Goal: Browse casually

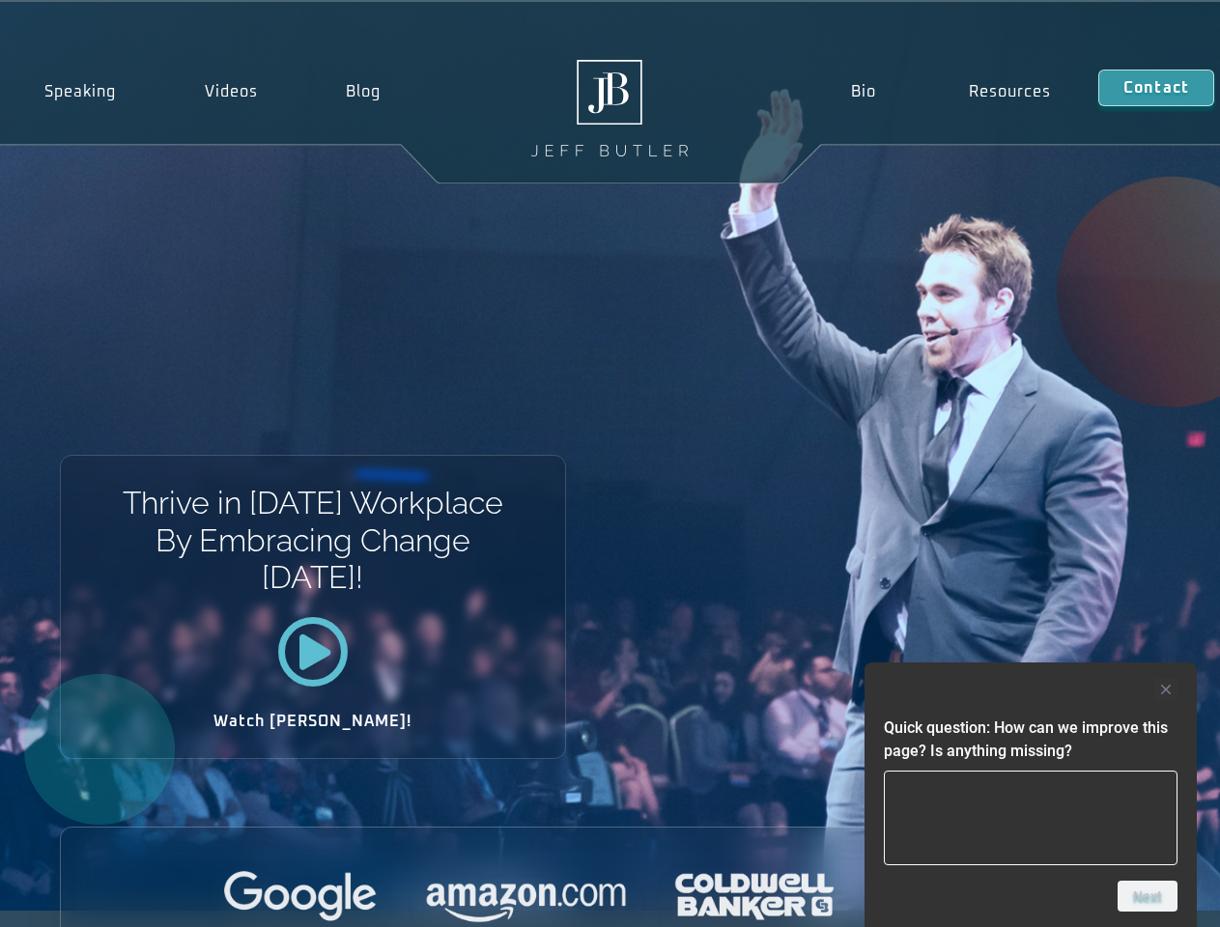
click at [609, 463] on div "Thrive in Tomorrow’s Workplace By Embracing Change Today! Watch Jeff!" at bounding box center [610, 456] width 1220 height 909
click at [1030, 689] on div at bounding box center [1031, 689] width 294 height 23
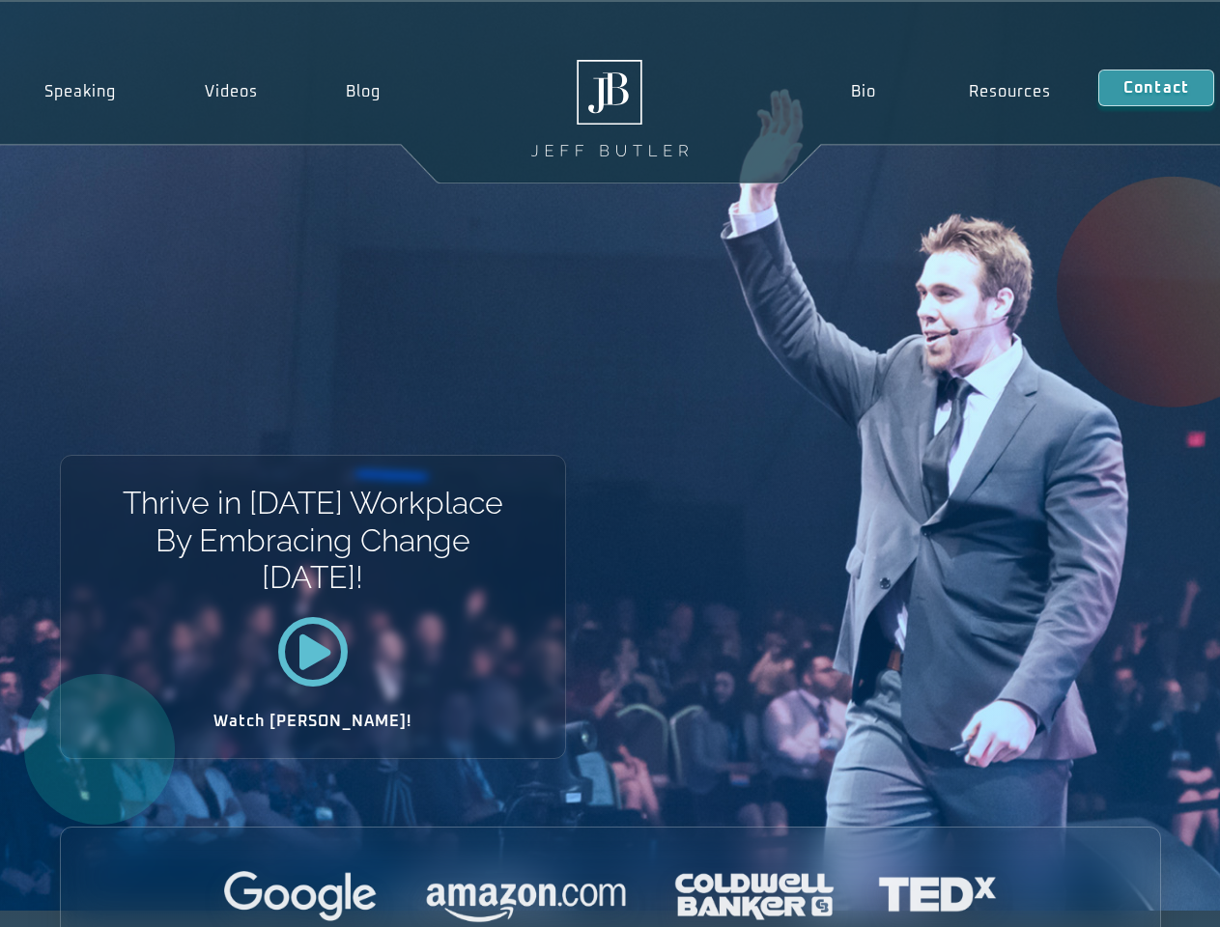
click at [1147, 896] on div at bounding box center [610, 897] width 1099 height 53
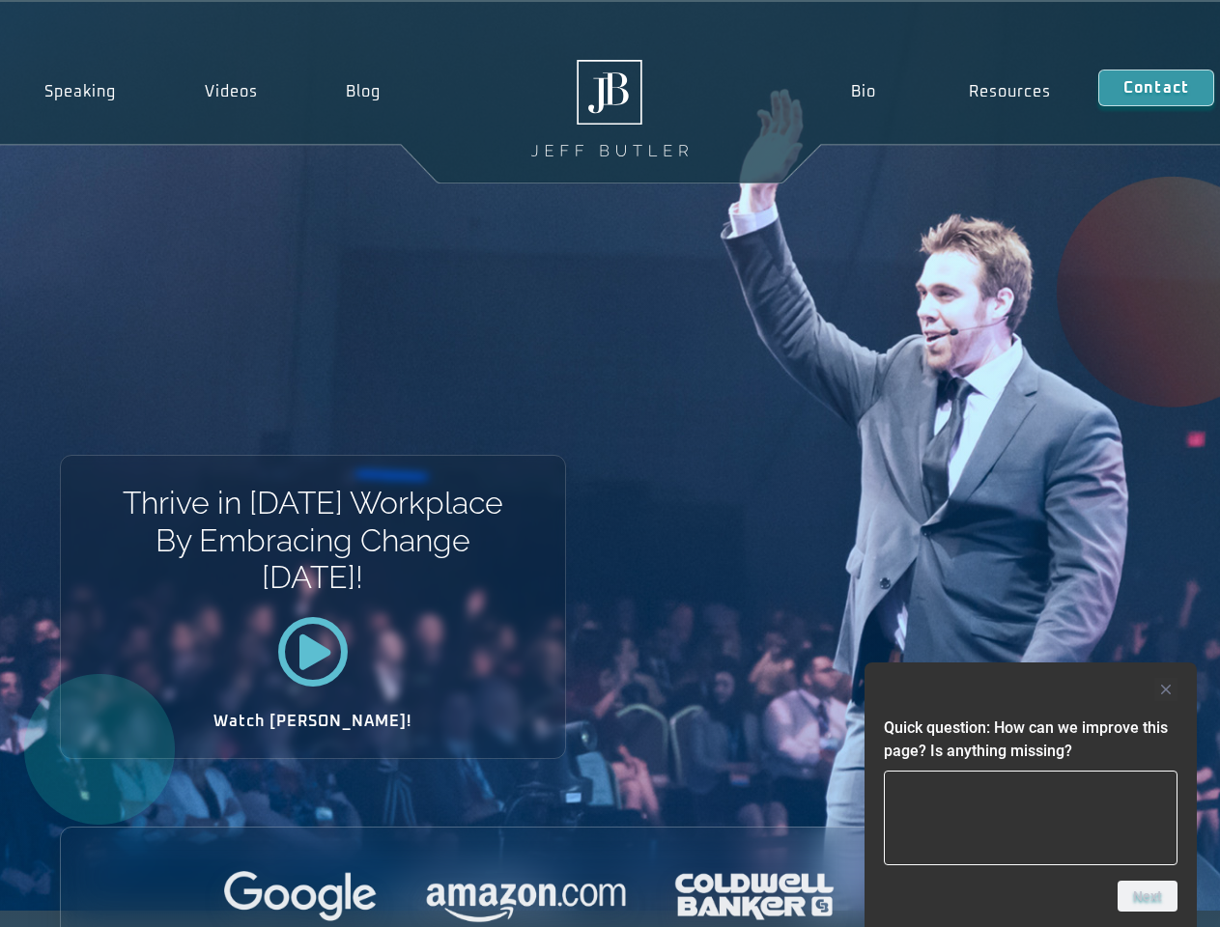
click at [609, 463] on div "Thrive in Tomorrow’s Workplace By Embracing Change Today! Watch Jeff!" at bounding box center [610, 456] width 1220 height 909
click at [1030, 689] on div at bounding box center [1031, 689] width 294 height 23
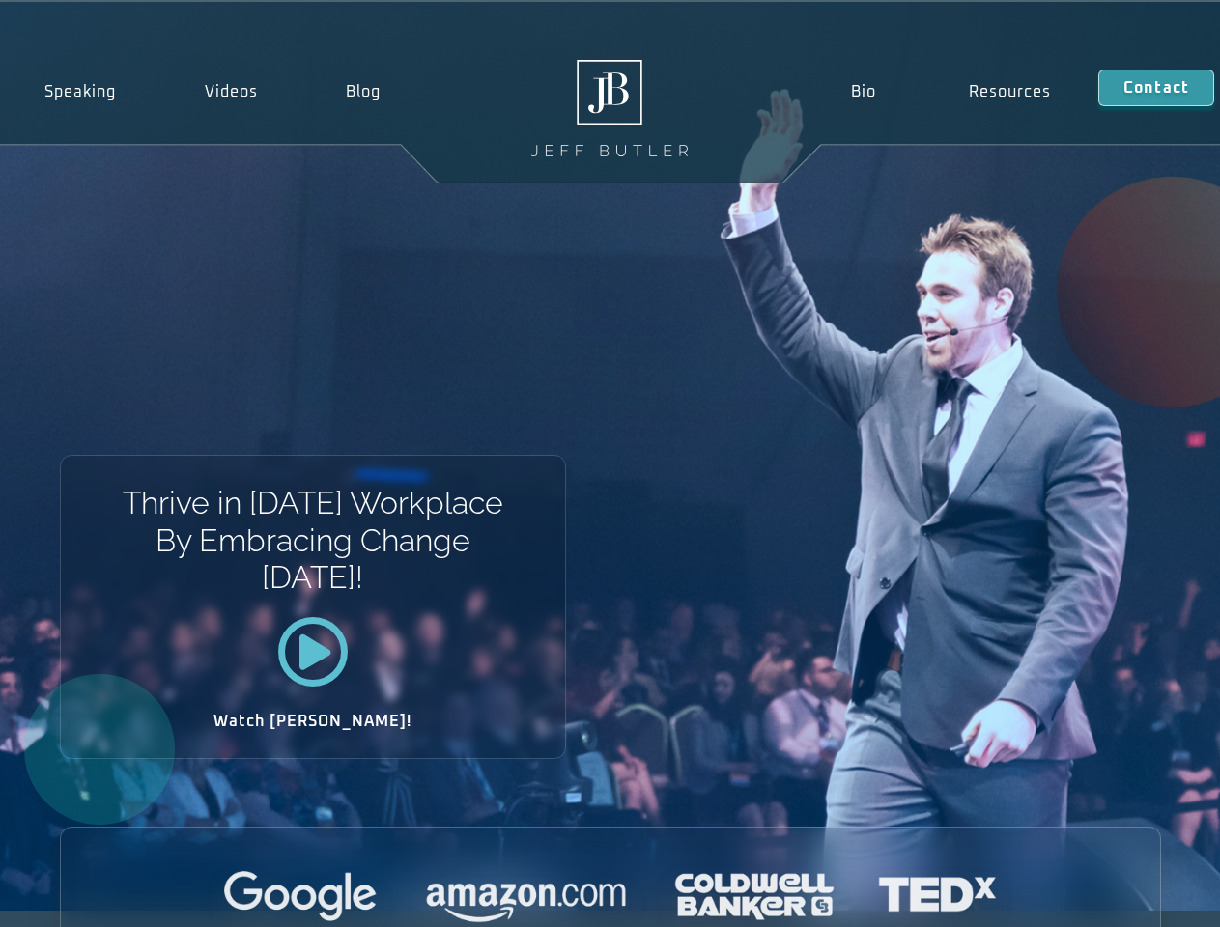
click at [1147, 896] on div at bounding box center [610, 897] width 1099 height 53
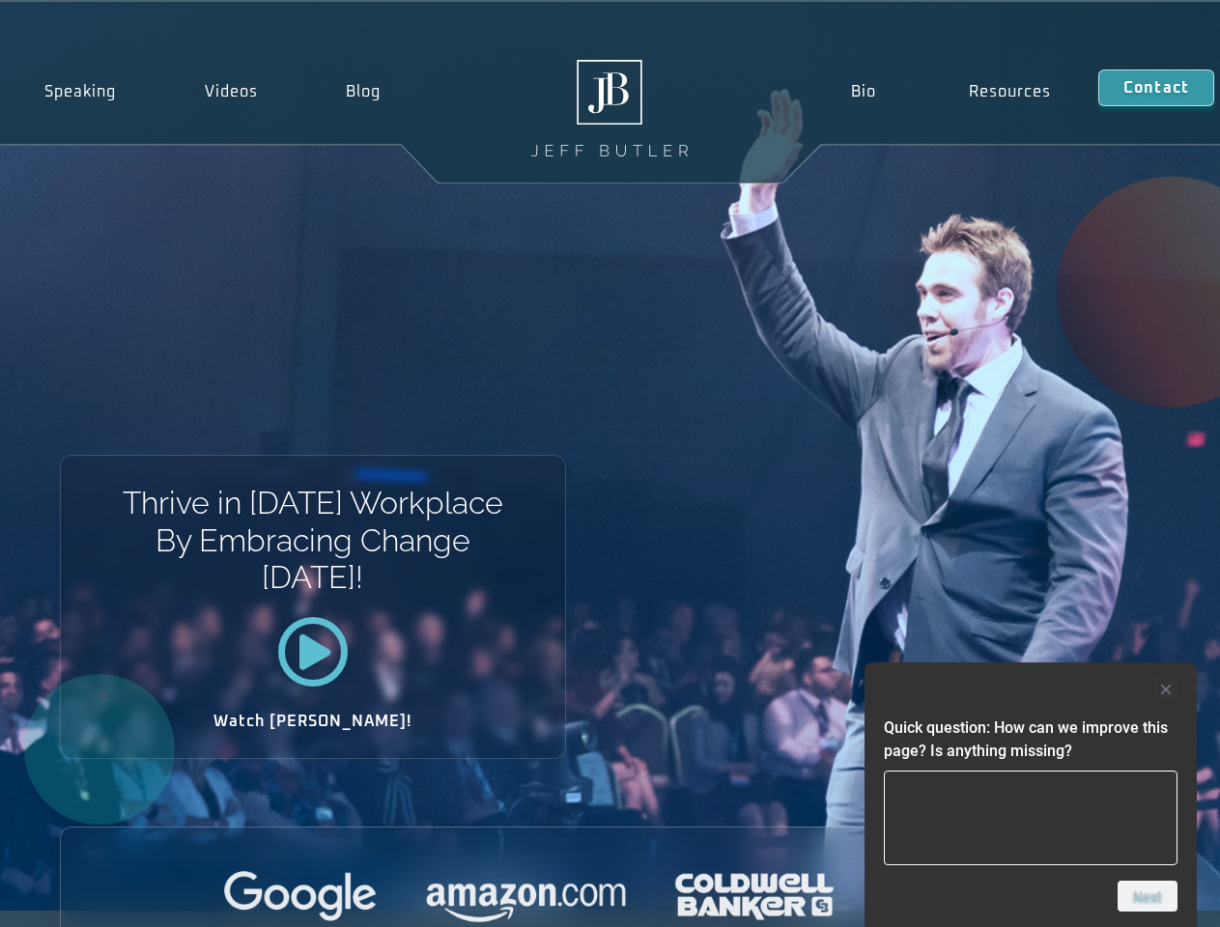
click at [609, 463] on div "Thrive in Tomorrow’s Workplace By Embracing Change Today! Watch Jeff!" at bounding box center [610, 456] width 1220 height 909
click at [1030, 689] on div at bounding box center [1031, 689] width 294 height 23
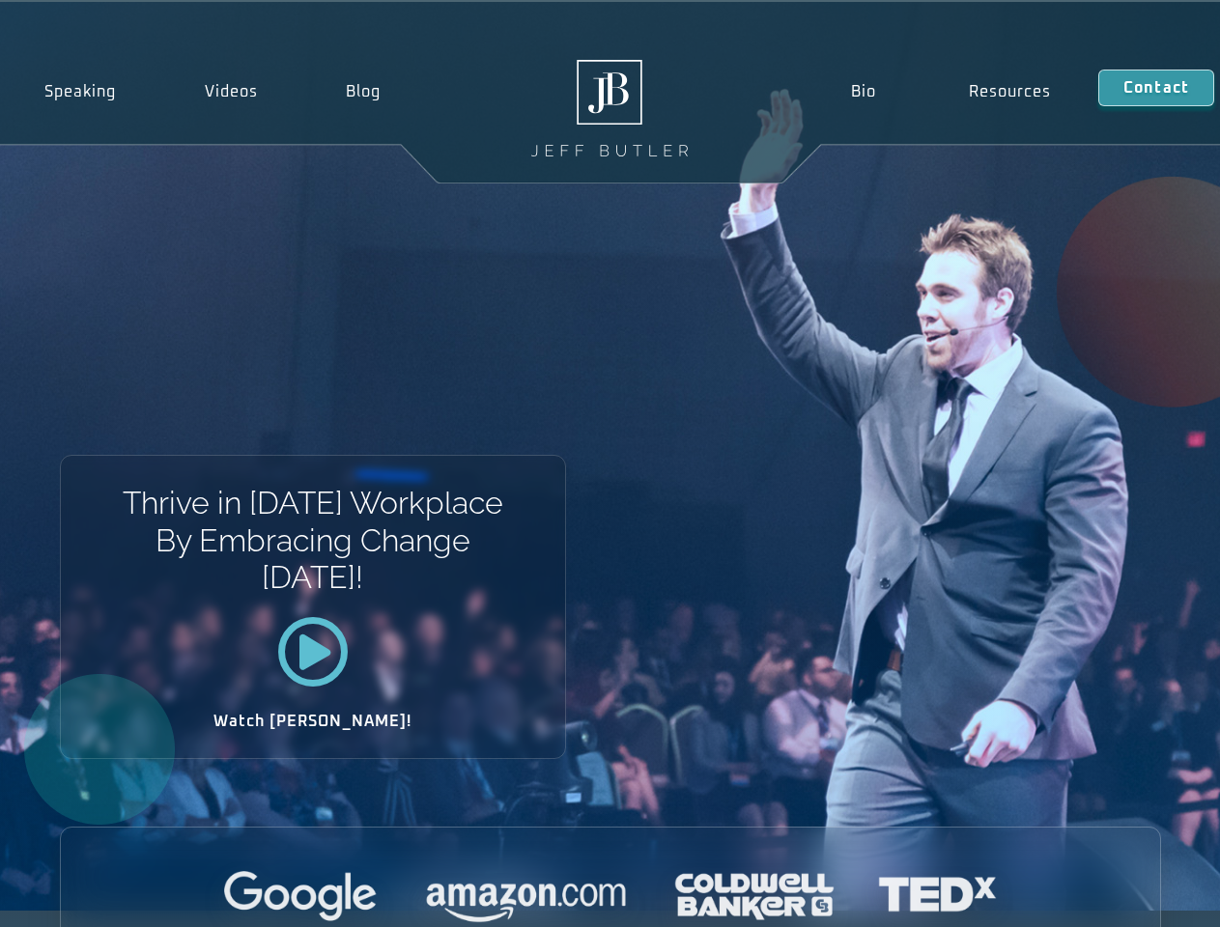
click at [1147, 896] on div at bounding box center [610, 897] width 1099 height 53
